Goal: Transaction & Acquisition: Book appointment/travel/reservation

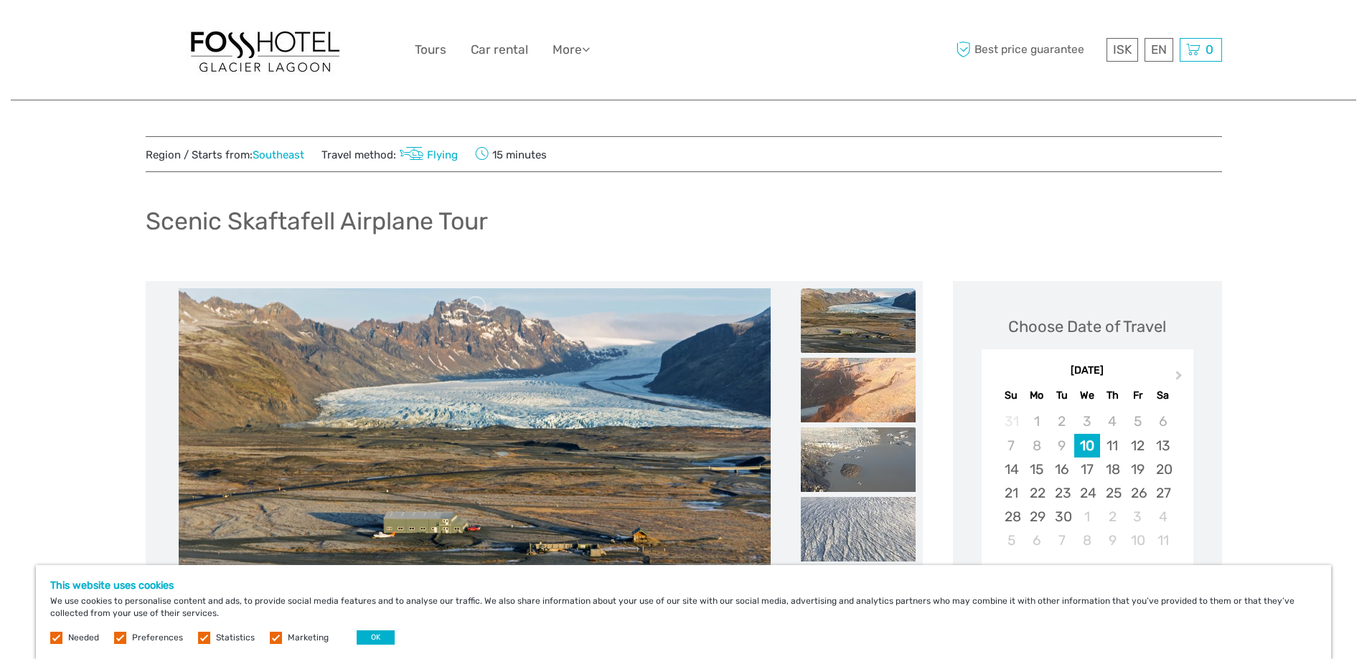
drag, startPoint x: 370, startPoint y: 4, endPoint x: 898, endPoint y: 250, distance: 581.9
click at [898, 250] on div "Scenic Skaftafell Airplane Tour" at bounding box center [684, 227] width 1076 height 52
click at [439, 152] on link "Flying" at bounding box center [427, 155] width 62 height 13
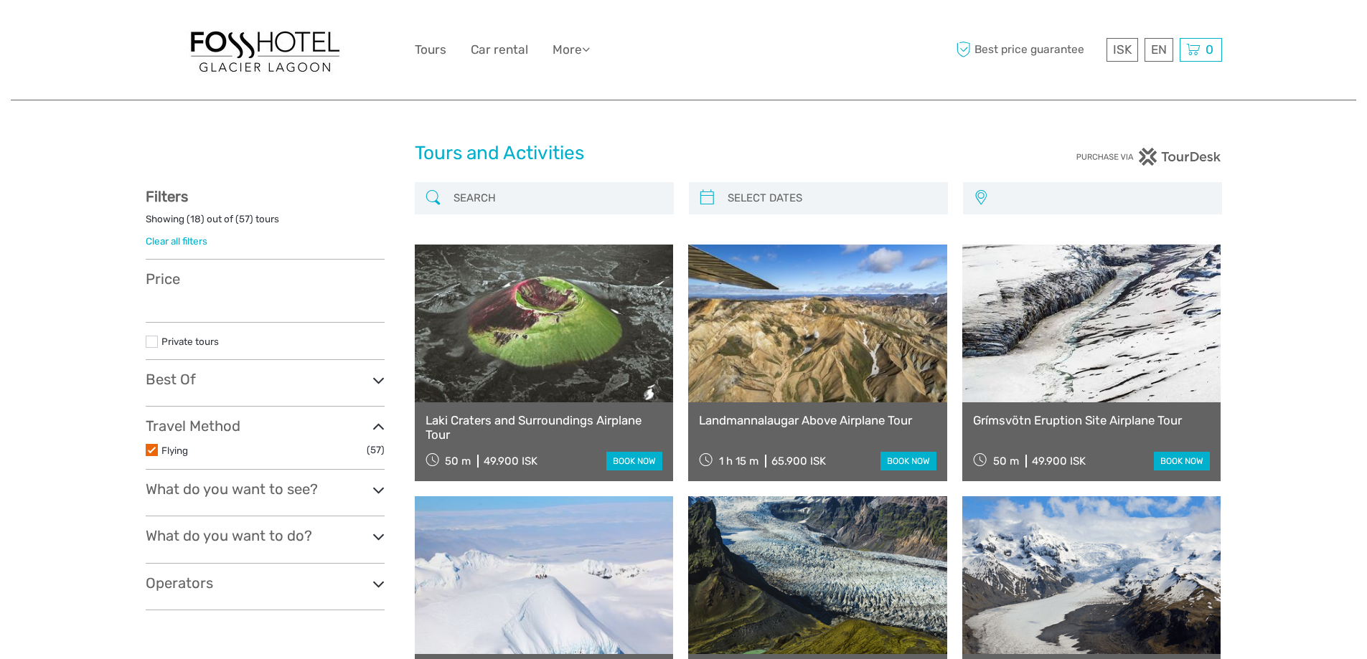
select select
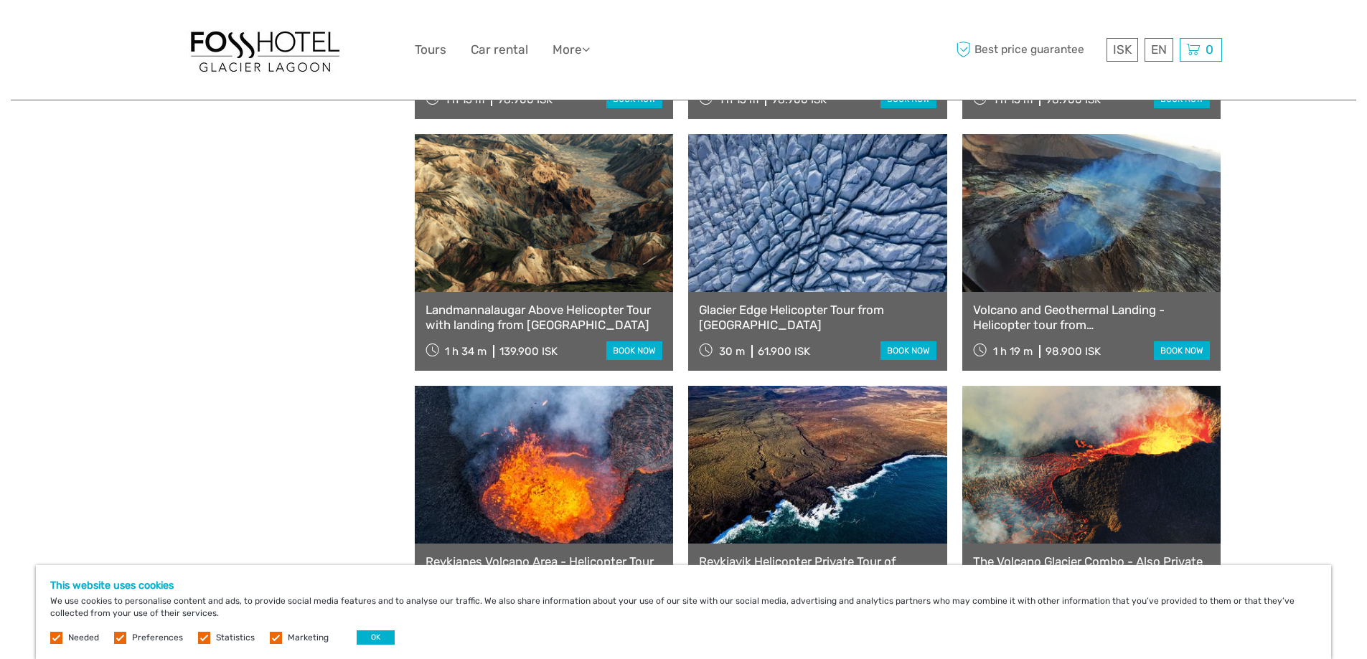
scroll to position [1291, 0]
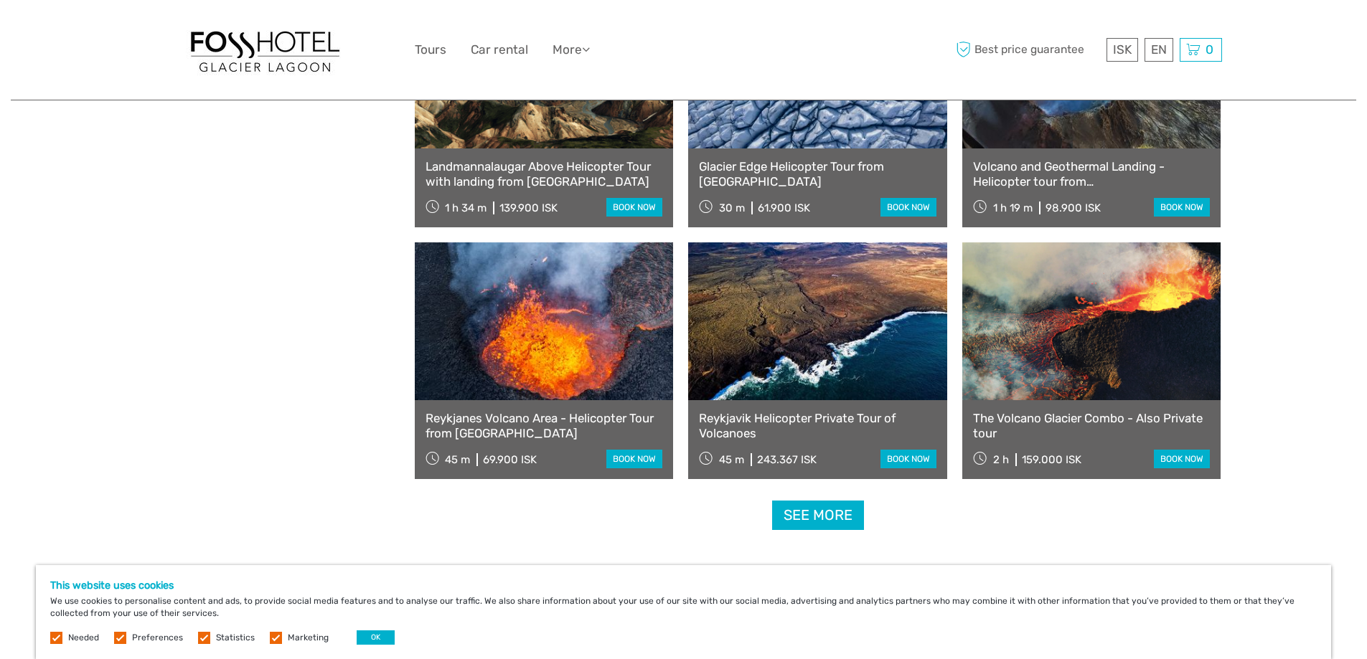
click at [837, 521] on link "See more" at bounding box center [818, 515] width 92 height 29
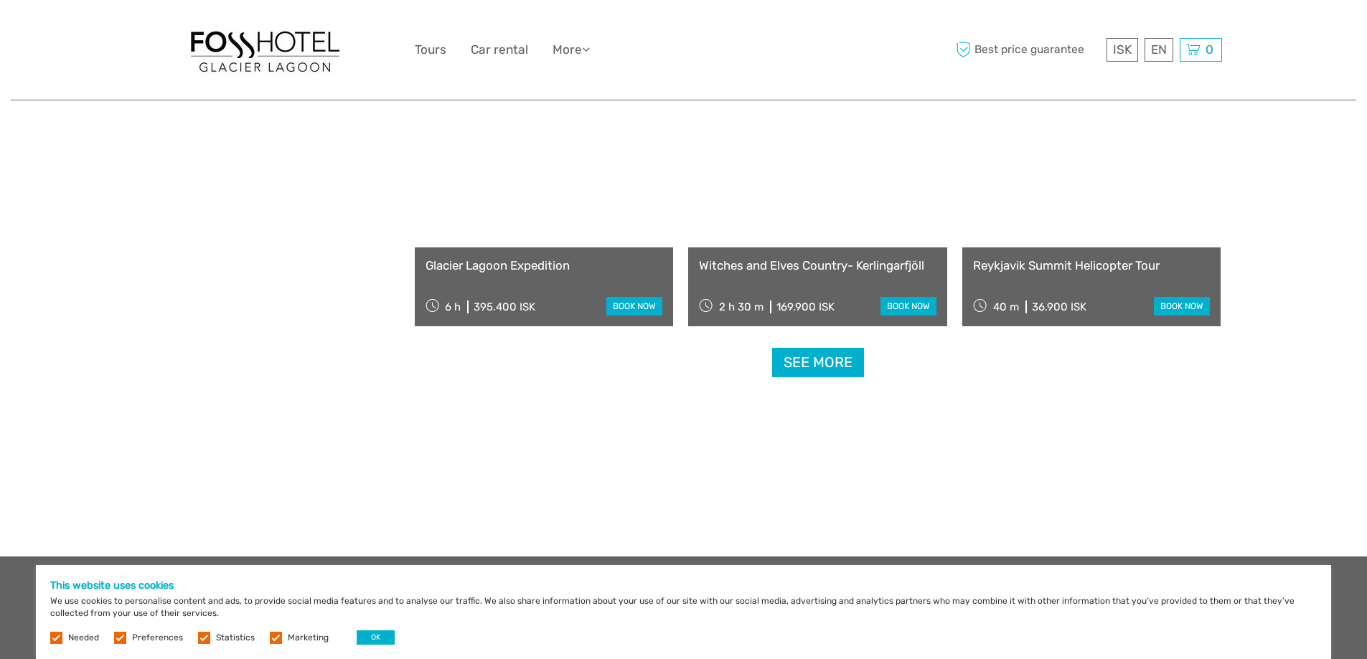
scroll to position [3013, 0]
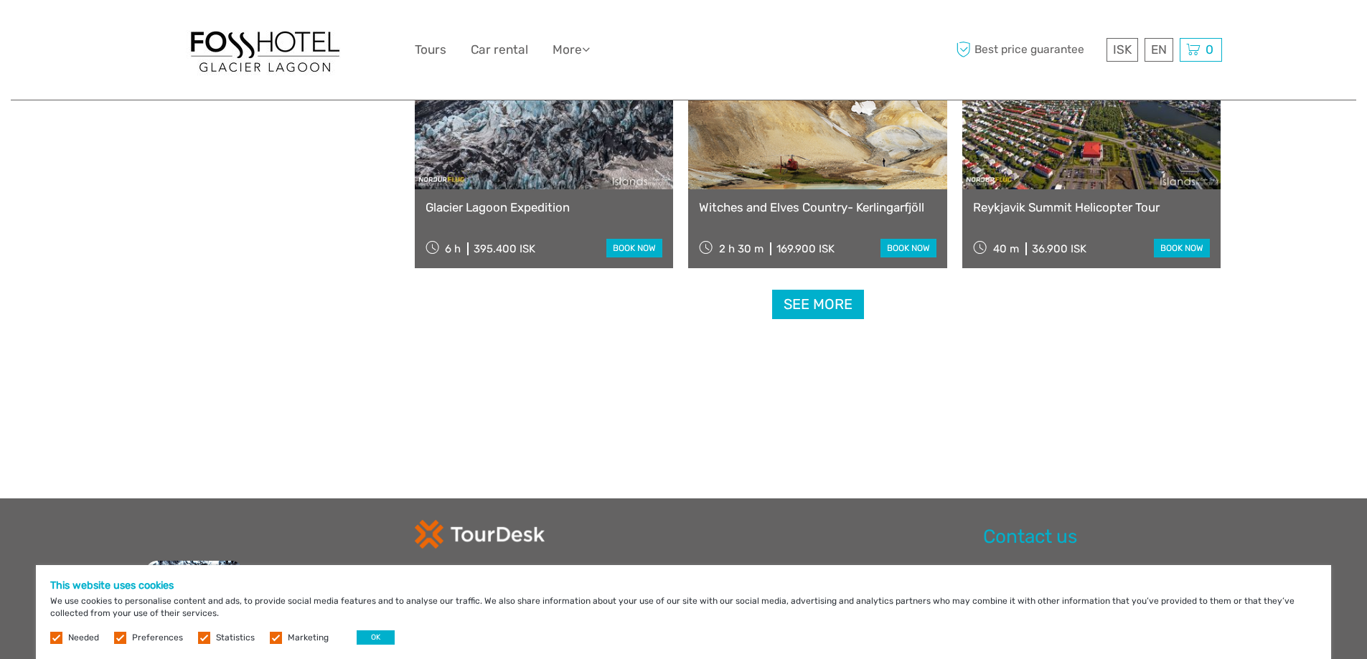
click at [833, 306] on link "See more" at bounding box center [818, 304] width 92 height 29
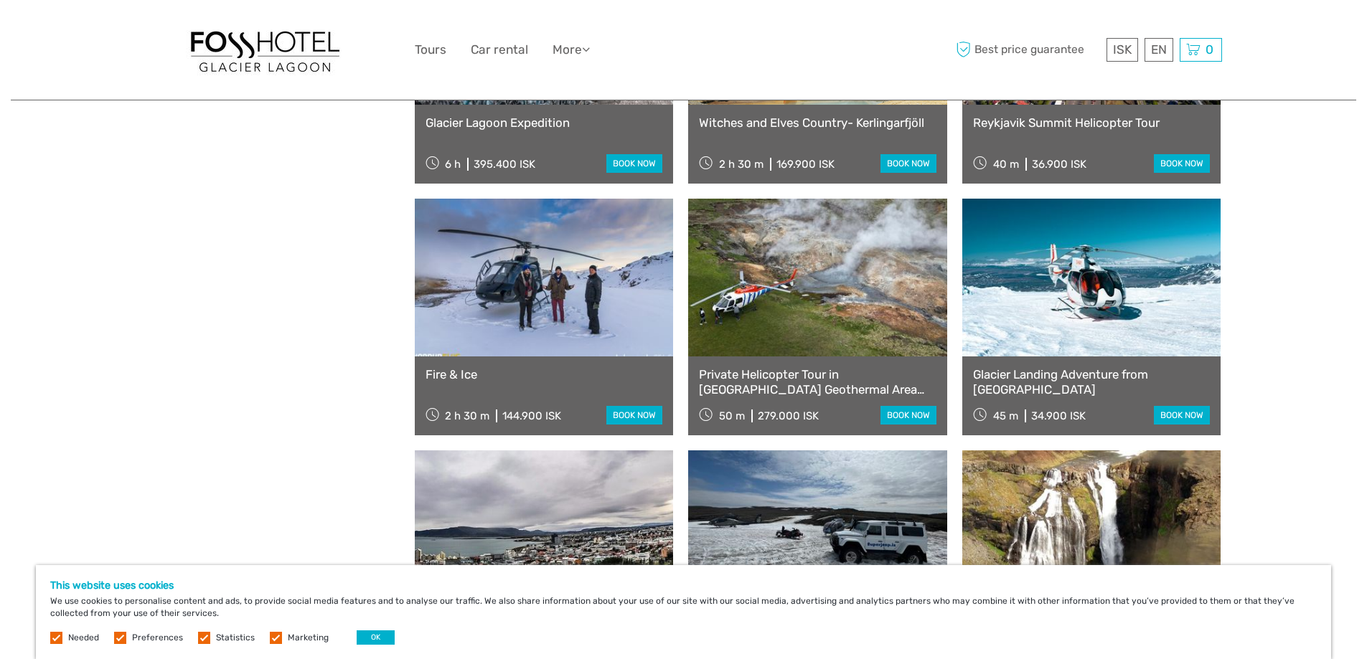
scroll to position [3085, 0]
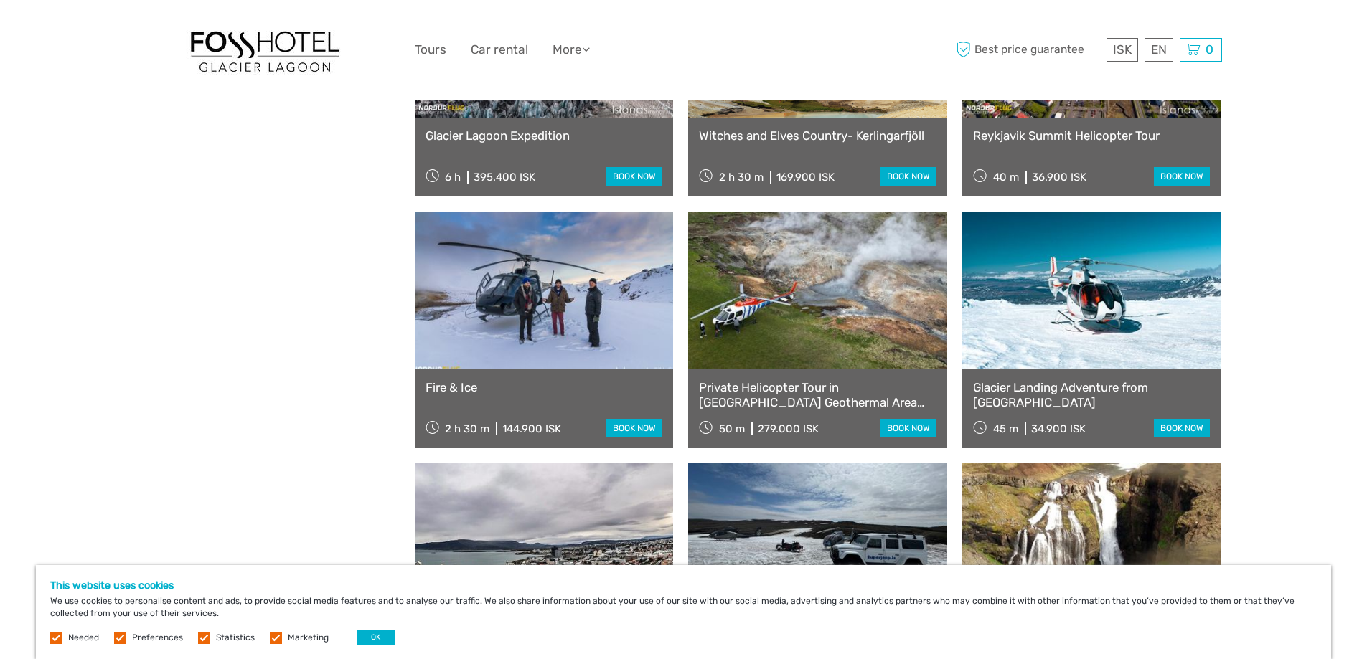
click at [1111, 313] on link at bounding box center [1091, 291] width 259 height 158
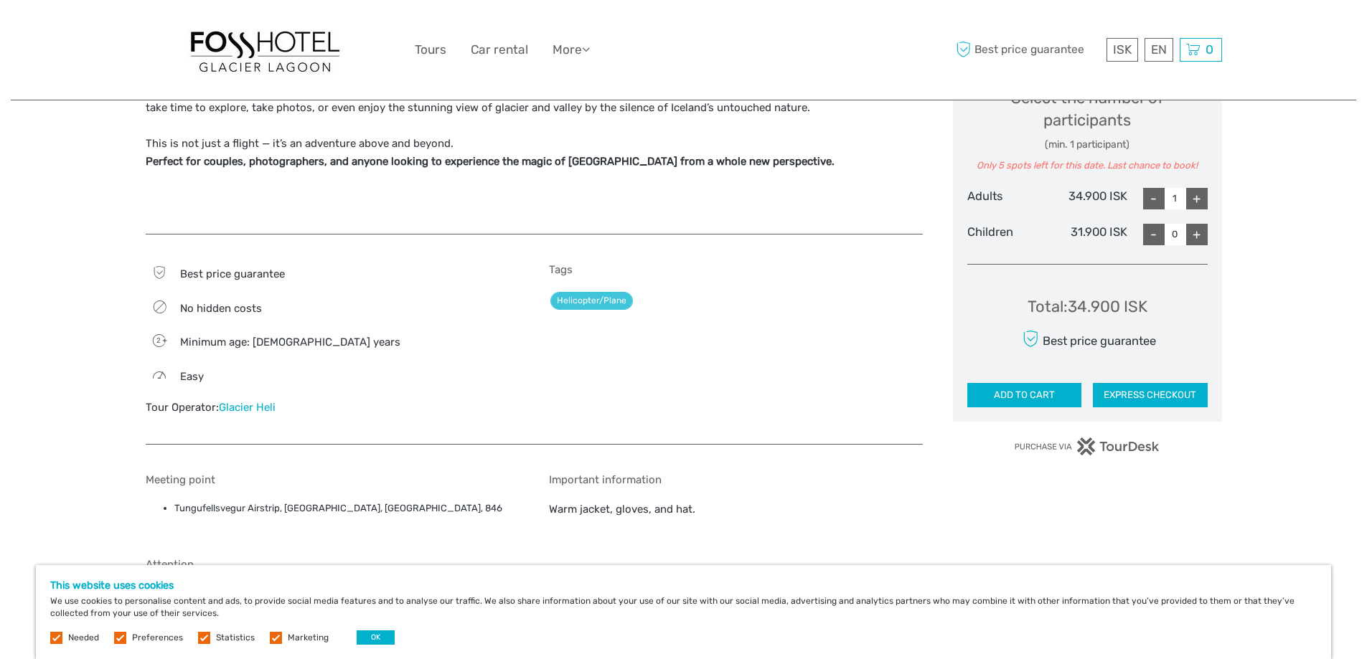
scroll to position [717, 0]
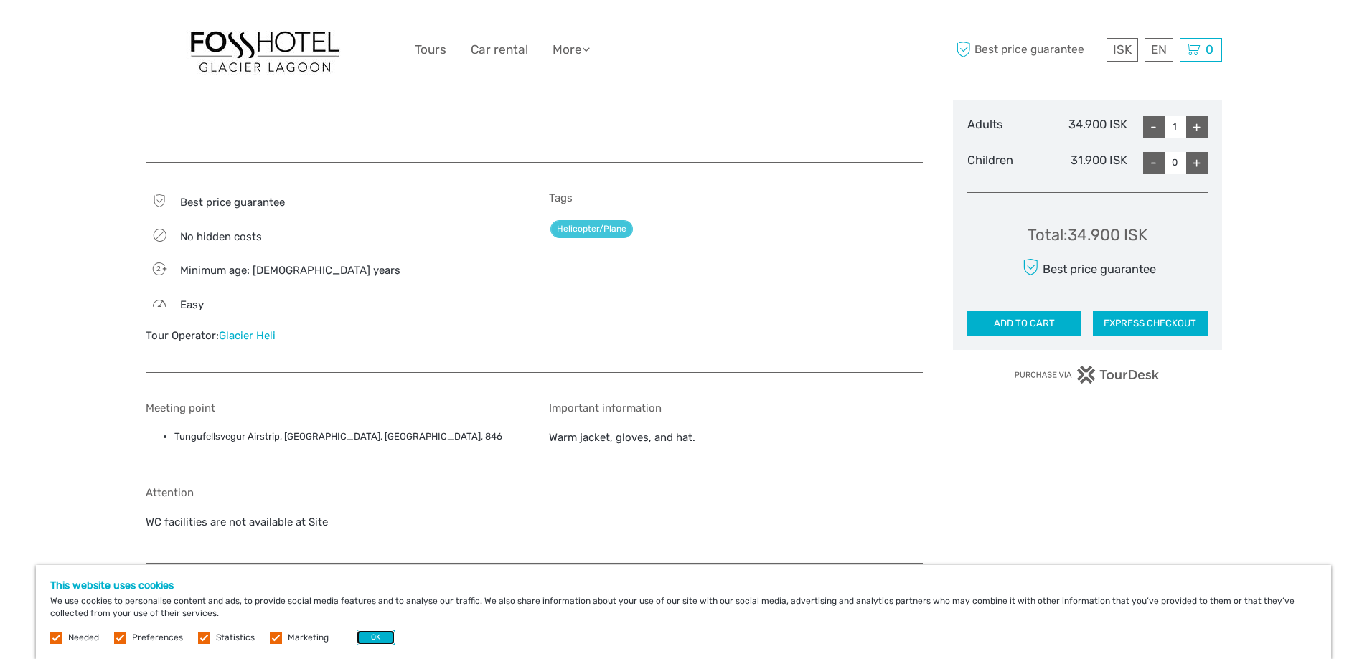
click at [372, 636] on button "OK" at bounding box center [376, 638] width 38 height 14
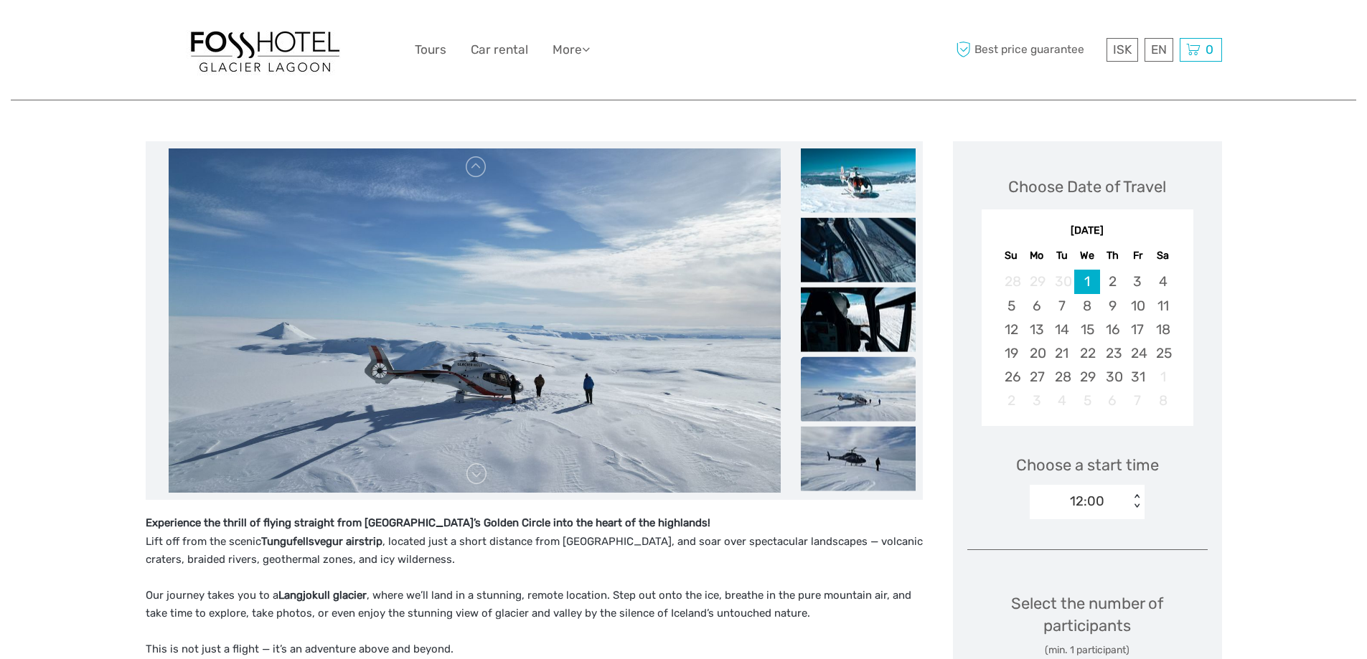
scroll to position [72, 0]
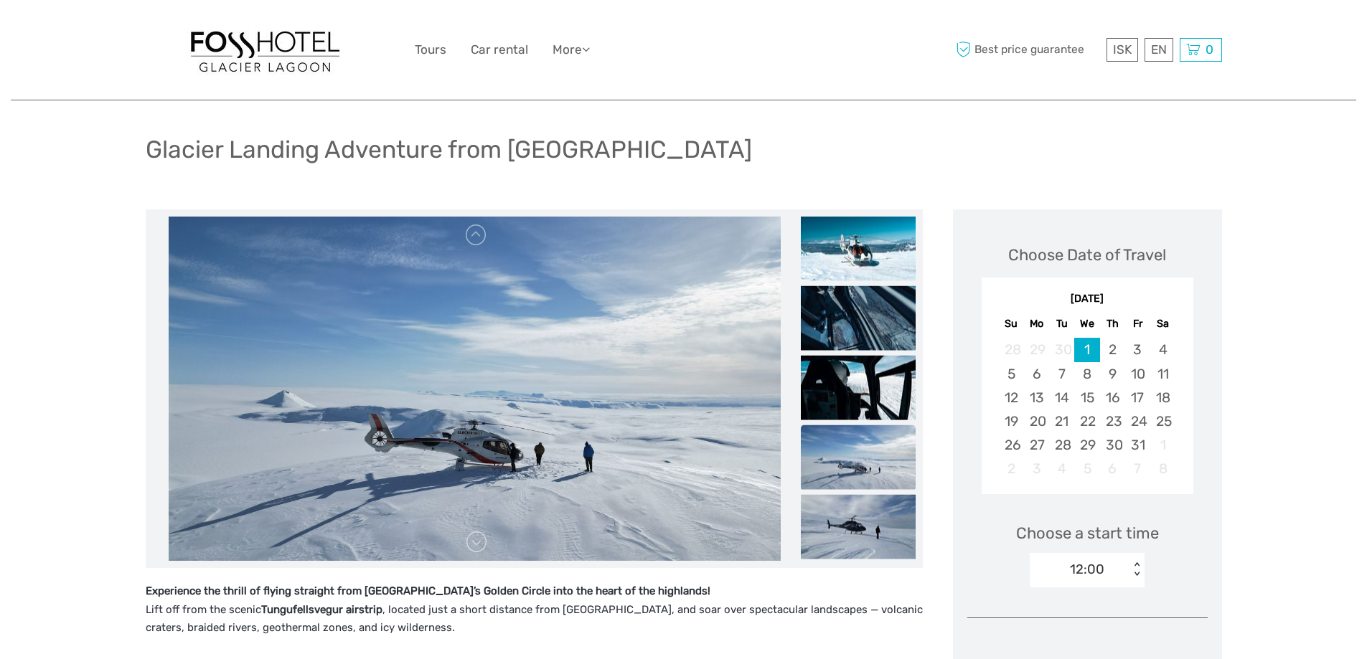
click at [1179, 291] on div "[DATE] Su Mo Tu We Th Fr Sa" at bounding box center [1088, 309] width 212 height 47
